Goal: Information Seeking & Learning: Learn about a topic

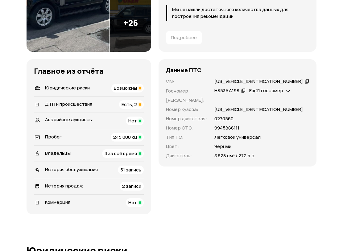
scroll to position [148, 0]
click at [62, 86] on span "Юридические риски" at bounding box center [67, 87] width 45 height 6
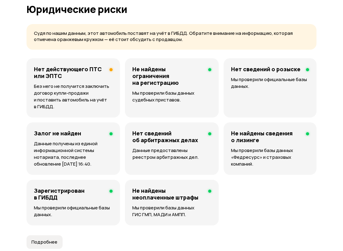
scroll to position [393, 0]
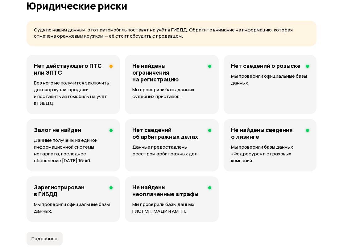
click at [56, 84] on p "Без него не получится заключить договор купли-продажи и поставить автомобиль на…" at bounding box center [73, 93] width 79 height 27
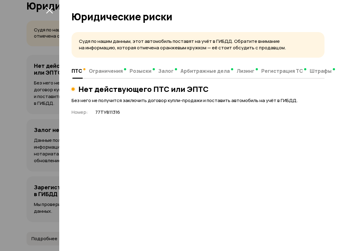
click at [89, 87] on h3 "Нет действующего ПТС или ЭПТС" at bounding box center [143, 89] width 130 height 9
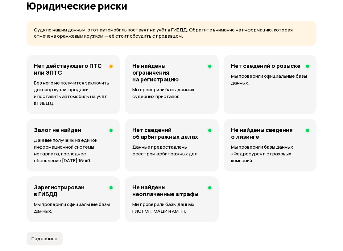
click at [53, 85] on p "Без него не получится заключить договор купли-продажи и поставить автомобиль на…" at bounding box center [73, 93] width 79 height 27
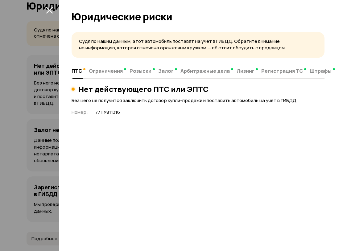
click at [78, 69] on span "ПТС" at bounding box center [77, 71] width 11 height 6
click at [86, 87] on h3 "Нет действующего ПТС или ЭПТС" at bounding box center [143, 89] width 130 height 9
click at [51, 11] on icon "закрыть" at bounding box center [49, 10] width 7 height 7
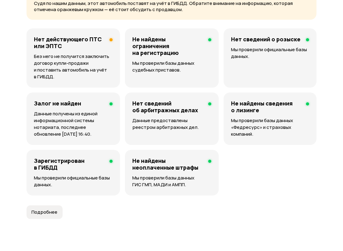
scroll to position [419, 0]
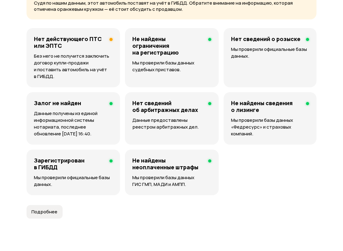
click at [61, 173] on div "Зарегистрирован в ГИБДД Мы проверили официальные базы данных." at bounding box center [74, 173] width 94 height 46
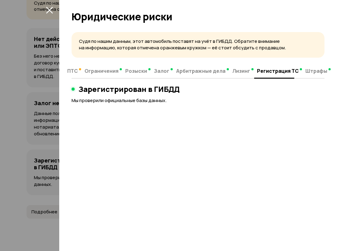
click at [315, 72] on span "Штрафы" at bounding box center [317, 71] width 22 height 6
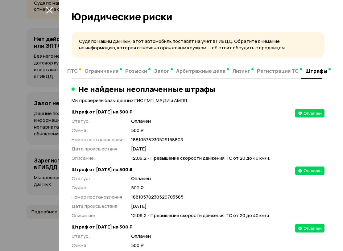
scroll to position [0, 0]
click at [77, 70] on span "ПТС" at bounding box center [72, 71] width 11 height 6
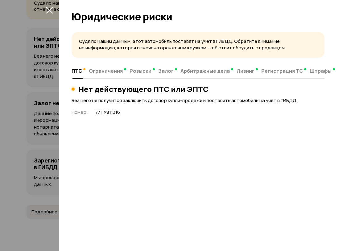
click at [282, 74] on span "Регистрация ТС" at bounding box center [283, 71] width 42 height 6
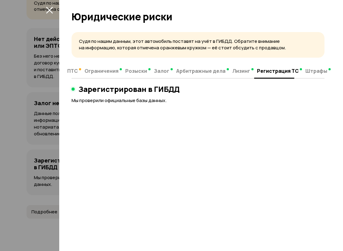
click at [89, 88] on h3 "Зарегистрирован в ГИБДД" at bounding box center [128, 89] width 101 height 9
click at [245, 71] on span "Лизинг" at bounding box center [242, 71] width 18 height 6
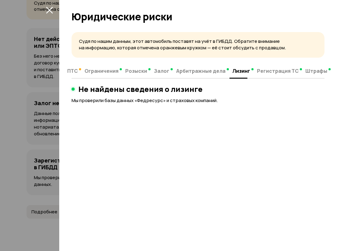
click at [208, 71] on span "Арбитражные дела" at bounding box center [200, 71] width 49 height 6
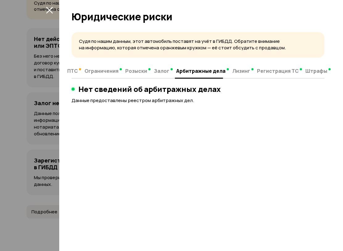
click at [169, 71] on span "Залог" at bounding box center [161, 71] width 15 height 6
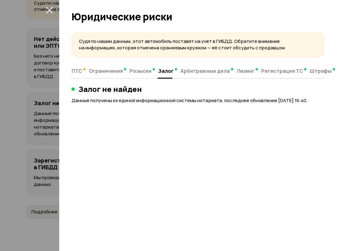
click at [144, 74] on span "Розыски" at bounding box center [141, 71] width 22 height 6
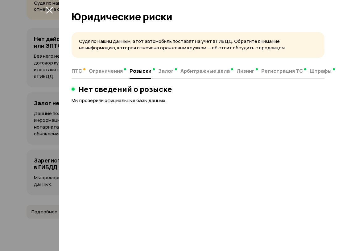
click at [112, 70] on span "Ограничения" at bounding box center [106, 71] width 34 height 6
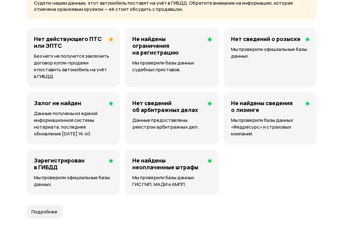
click at [46, 211] on span "Подробнее" at bounding box center [45, 212] width 26 height 6
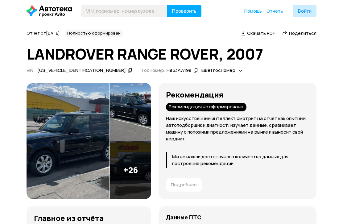
click at [202, 69] on span "Ещё 1 госномер" at bounding box center [219, 70] width 34 height 6
click at [57, 141] on img at bounding box center [68, 141] width 83 height 116
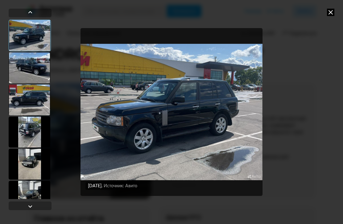
click at [26, 68] on div at bounding box center [30, 68] width 42 height 31
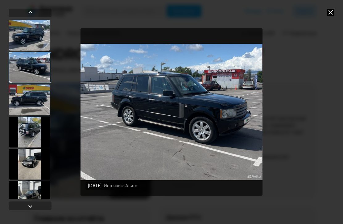
click at [27, 103] on div at bounding box center [30, 100] width 42 height 31
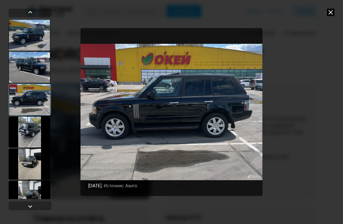
click at [24, 130] on div at bounding box center [30, 132] width 42 height 31
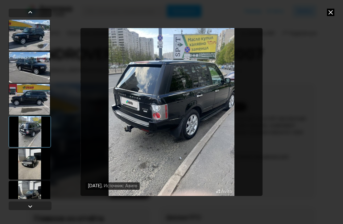
click at [29, 165] on div at bounding box center [30, 164] width 42 height 31
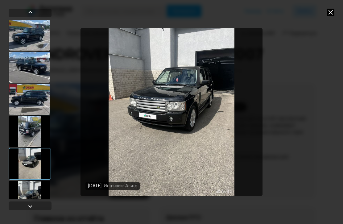
click at [27, 192] on div at bounding box center [30, 196] width 42 height 31
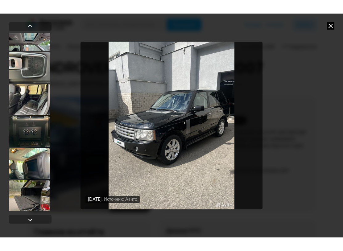
scroll to position [753, 0]
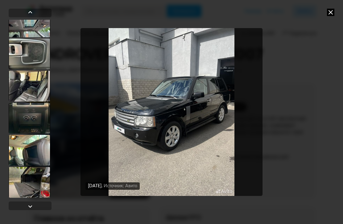
click at [30, 183] on div at bounding box center [30, 182] width 42 height 31
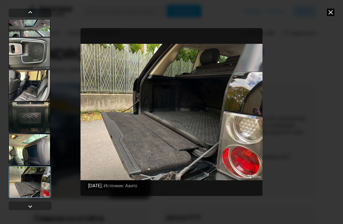
click at [27, 155] on div at bounding box center [30, 149] width 42 height 31
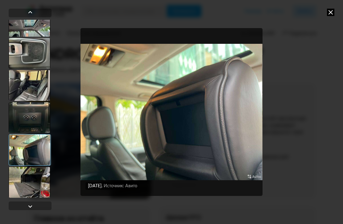
click at [27, 185] on div at bounding box center [30, 182] width 42 height 31
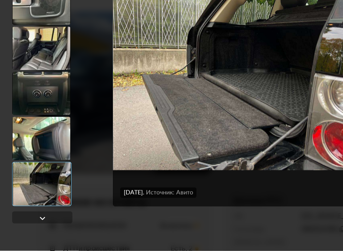
scroll to position [2, 0]
click at [29, 224] on div at bounding box center [30, 228] width 7 height 7
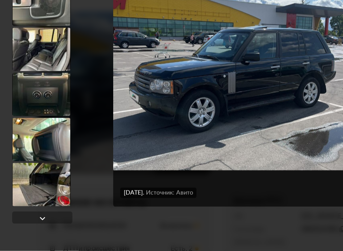
click at [25, 157] on div at bounding box center [30, 172] width 42 height 31
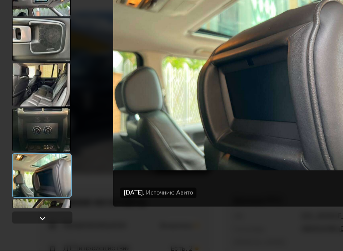
scroll to position [703, 0]
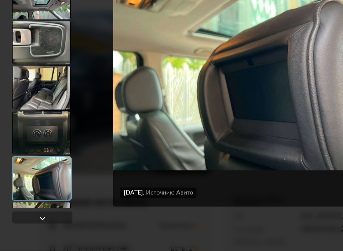
click at [27, 152] on div at bounding box center [30, 167] width 42 height 31
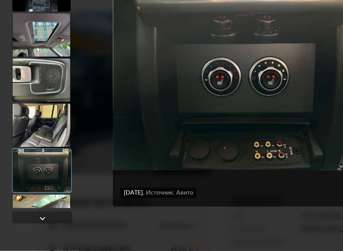
scroll to position [676, 0]
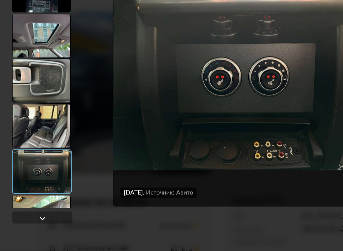
click at [27, 147] on div at bounding box center [30, 162] width 42 height 31
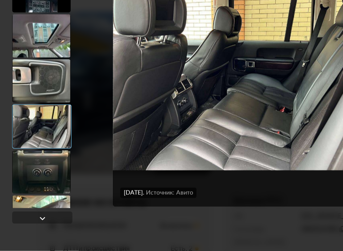
click at [23, 115] on div at bounding box center [30, 130] width 42 height 31
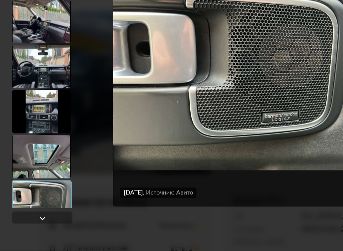
scroll to position [590, 0]
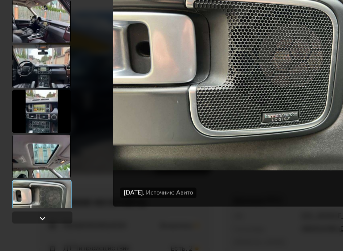
click at [28, 169] on div at bounding box center [30, 184] width 42 height 31
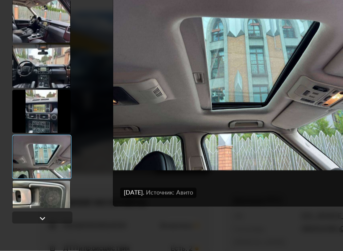
click at [21, 137] on div at bounding box center [30, 152] width 42 height 31
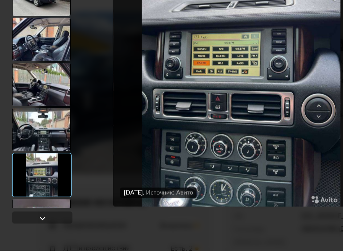
scroll to position [543, 0]
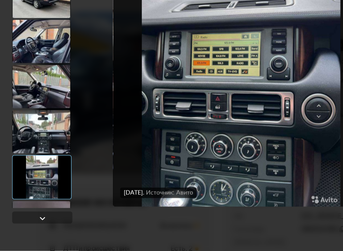
click at [27, 151] on div at bounding box center [30, 166] width 42 height 31
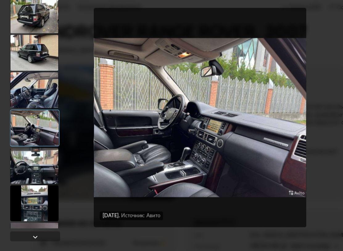
click at [23, 87] on div at bounding box center [30, 102] width 42 height 31
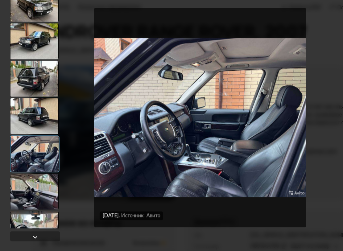
scroll to position [484, 0]
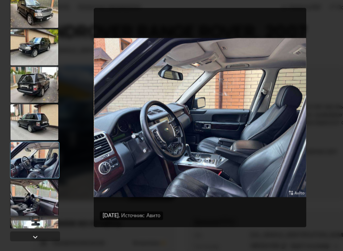
click at [28, 114] on div at bounding box center [30, 129] width 42 height 31
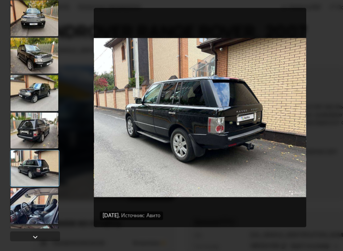
scroll to position [442, 0]
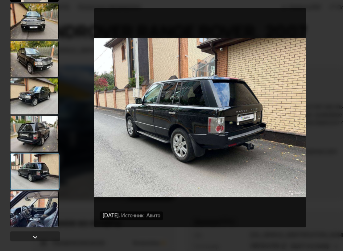
click at [29, 124] on div at bounding box center [30, 139] width 42 height 31
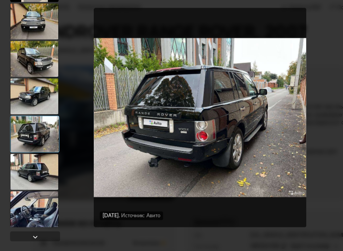
click at [30, 157] on div at bounding box center [30, 172] width 42 height 31
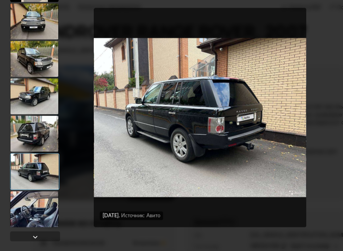
click at [237, 110] on img "Go to Slide 19" at bounding box center [172, 126] width 182 height 189
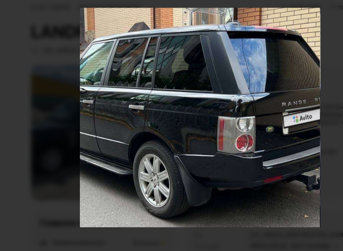
click at [238, 112] on div "Go to Slide 19" at bounding box center [172, 125] width 412 height 377
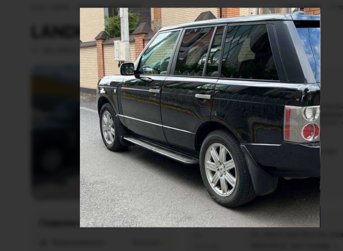
click at [254, 113] on div "Go to Slide 19" at bounding box center [229, 116] width 412 height 377
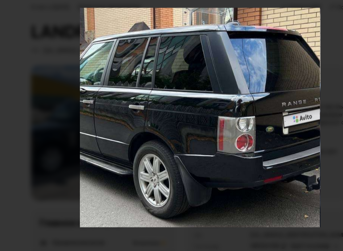
click at [252, 113] on div "Go to Slide 19" at bounding box center [172, 125] width 412 height 377
click at [250, 113] on div "Go to Slide 19" at bounding box center [172, 125] width 412 height 377
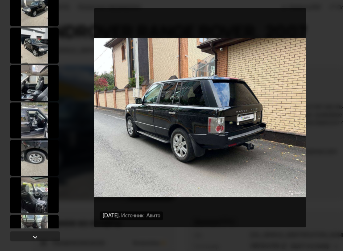
scroll to position [163, 0]
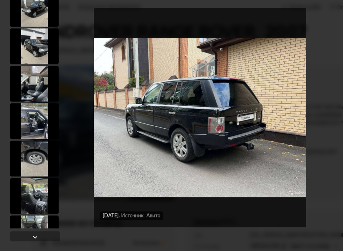
click at [25, 113] on div at bounding box center [30, 128] width 42 height 31
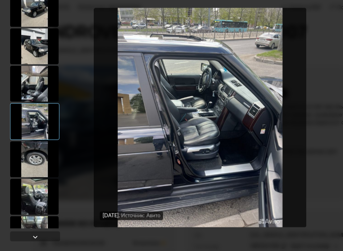
click at [23, 81] on div at bounding box center [30, 96] width 42 height 31
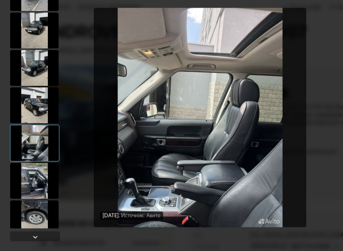
scroll to position [112, 0]
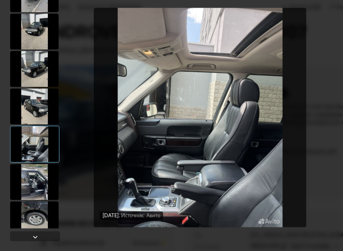
click at [27, 101] on div at bounding box center [30, 116] width 42 height 31
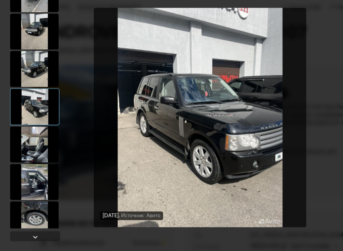
click at [25, 69] on div at bounding box center [30, 84] width 42 height 31
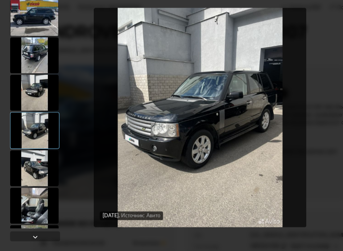
scroll to position [58, 0]
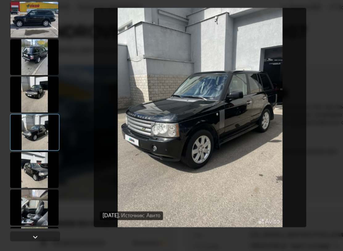
click at [31, 90] on div at bounding box center [30, 105] width 42 height 31
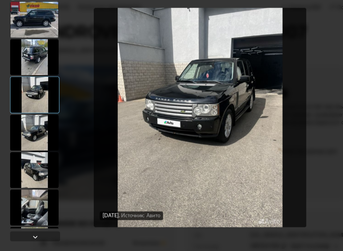
click at [25, 58] on div at bounding box center [30, 73] width 42 height 31
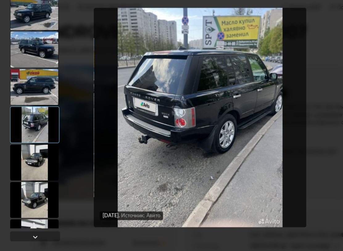
scroll to position [0, 0]
click at [29, 84] on div at bounding box center [30, 99] width 42 height 31
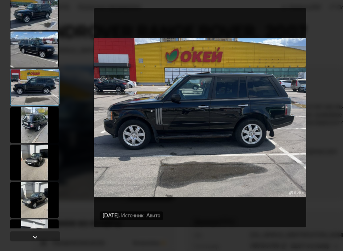
click at [238, 107] on img "Go to Slide 3" at bounding box center [172, 126] width 182 height 189
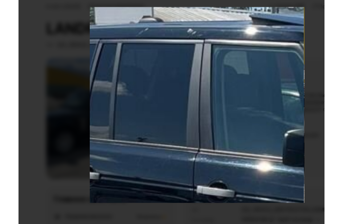
scroll to position [19, 0]
